Goal: Task Accomplishment & Management: Manage account settings

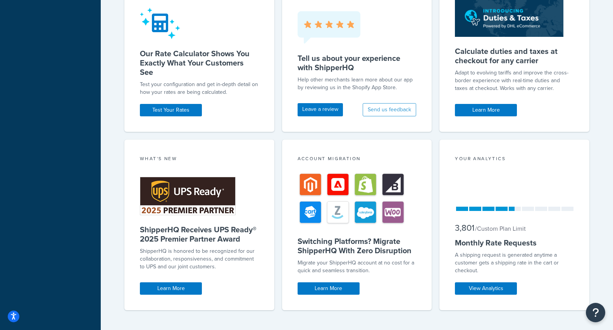
scroll to position [310, 0]
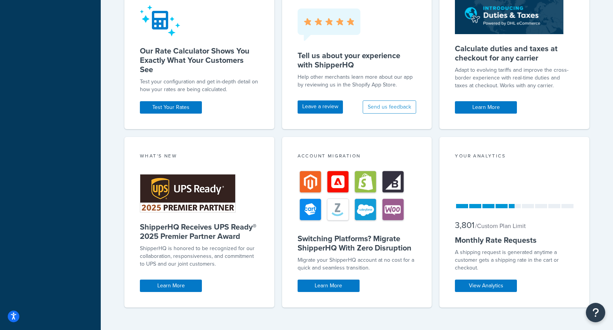
click at [529, 220] on div "3,801 / Custom Plan Limit" at bounding box center [514, 226] width 119 height 12
click at [487, 285] on link "View Analytics" at bounding box center [486, 285] width 62 height 12
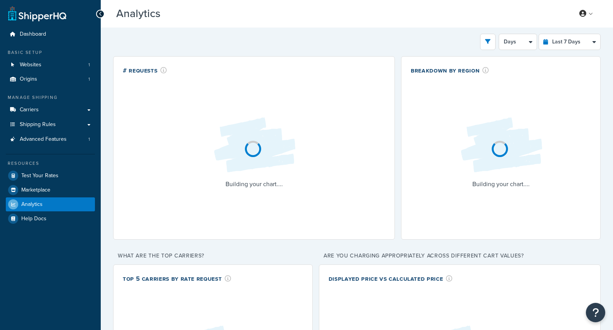
select select "last_7_days"
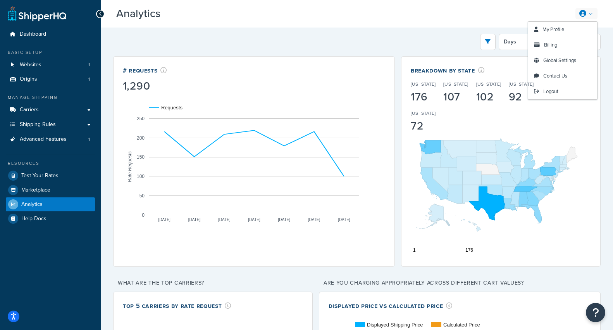
click at [590, 17] on link at bounding box center [586, 14] width 22 height 12
click at [571, 47] on link "Billing" at bounding box center [562, 44] width 69 height 15
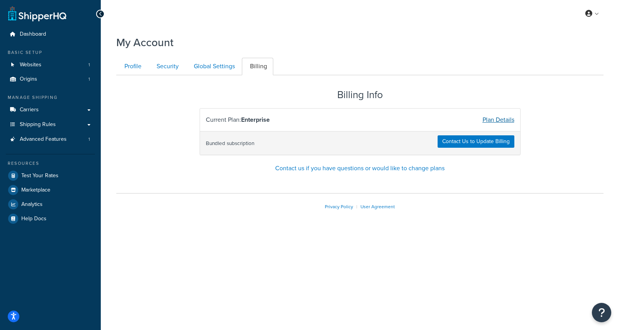
click at [507, 123] on link "Plan Details" at bounding box center [498, 119] width 32 height 9
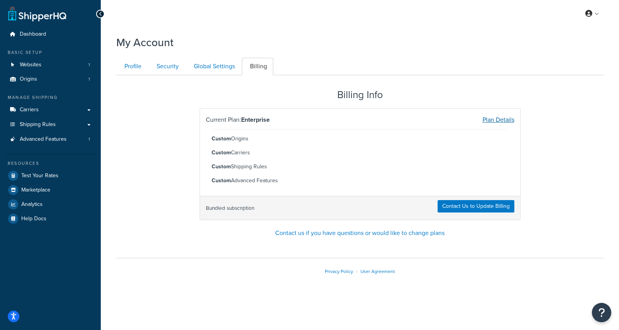
click at [495, 122] on link "Plan Details" at bounding box center [498, 119] width 32 height 9
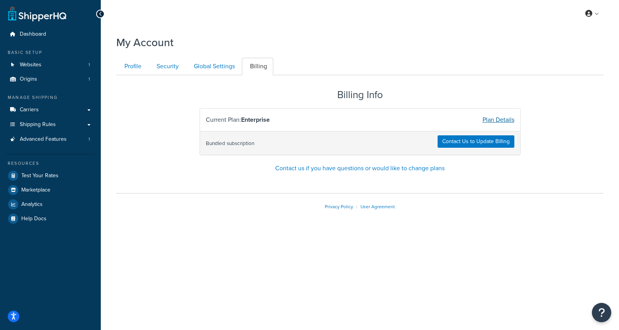
click at [494, 119] on link "Plan Details" at bounding box center [498, 119] width 32 height 9
